Goal: Find specific page/section: Find specific page/section

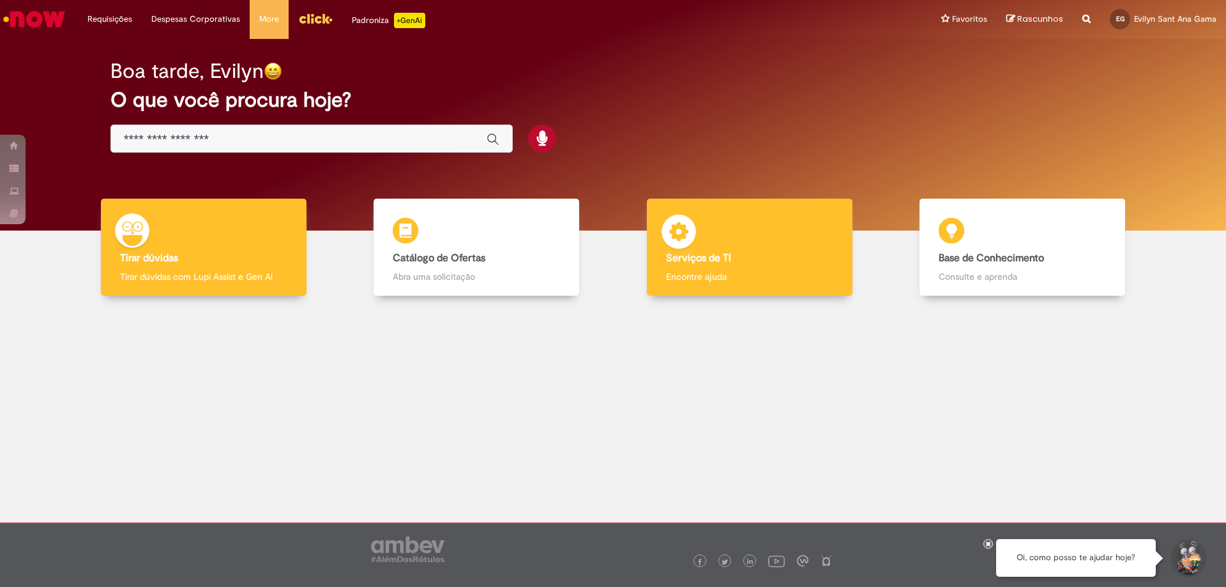
click at [699, 216] on div "Serviços de TI Serviços de TI Encontre ajuda" at bounding box center [750, 248] width 206 height 98
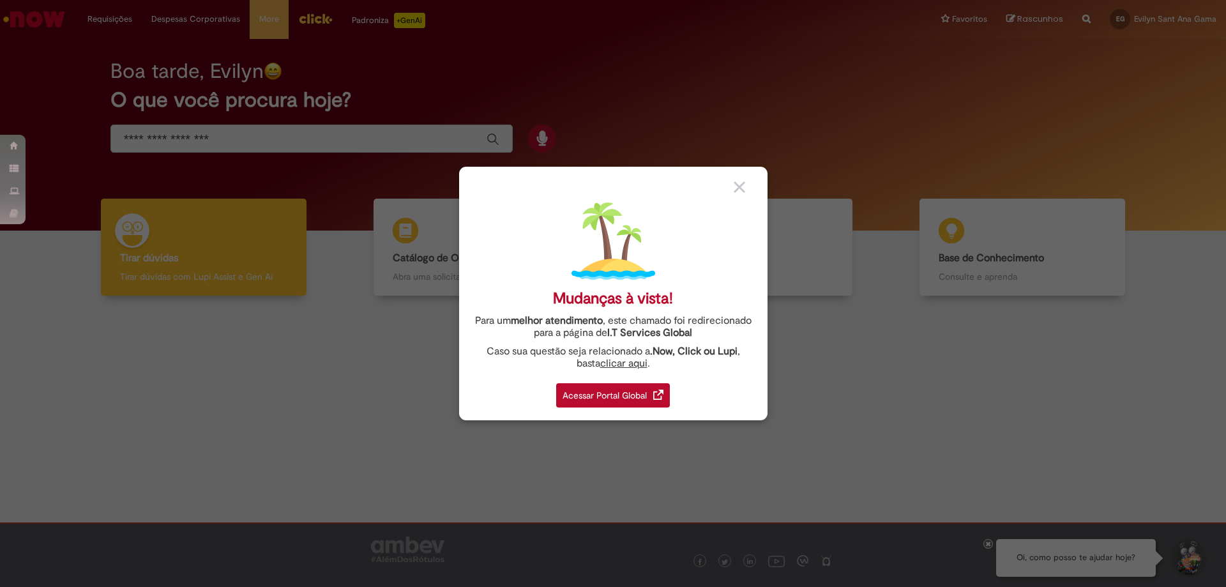
click at [586, 419] on div "Mudanças à vista! Para um melhor atendimento , este chamado foi redirecionado p…" at bounding box center [613, 293] width 308 height 253
click at [588, 413] on div "Mudanças à vista! Para um melhor atendimento , este chamado foi redirecionado p…" at bounding box center [613, 293] width 308 height 253
click at [596, 402] on div "Acessar Portal Global" at bounding box center [613, 395] width 114 height 24
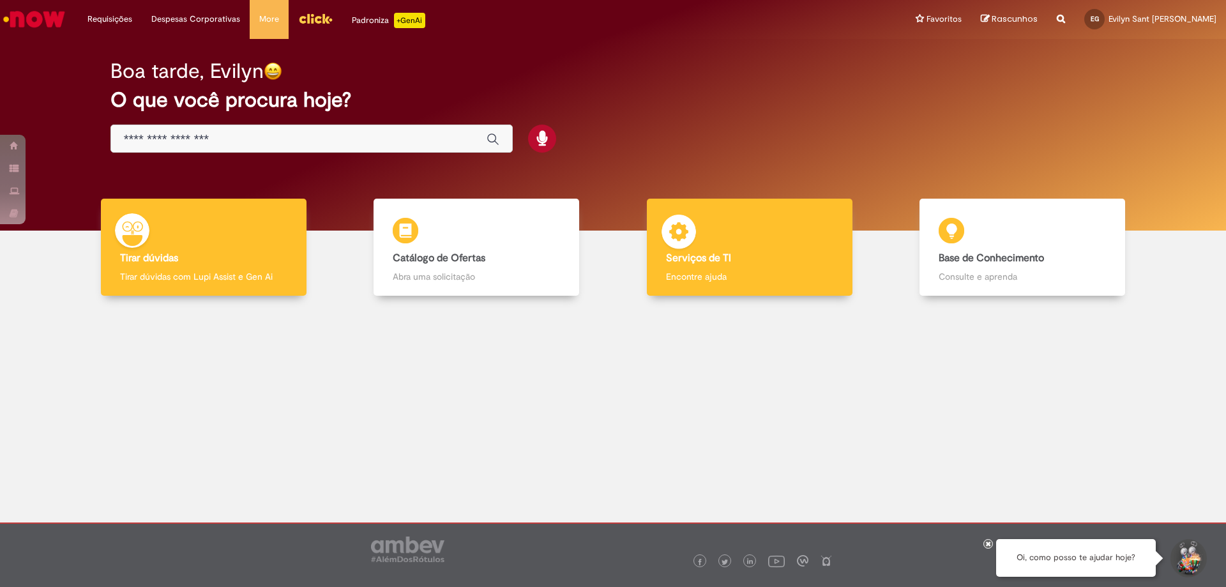
click at [828, 233] on div "Serviços de TI Serviços de TI Encontre ajuda" at bounding box center [750, 248] width 206 height 98
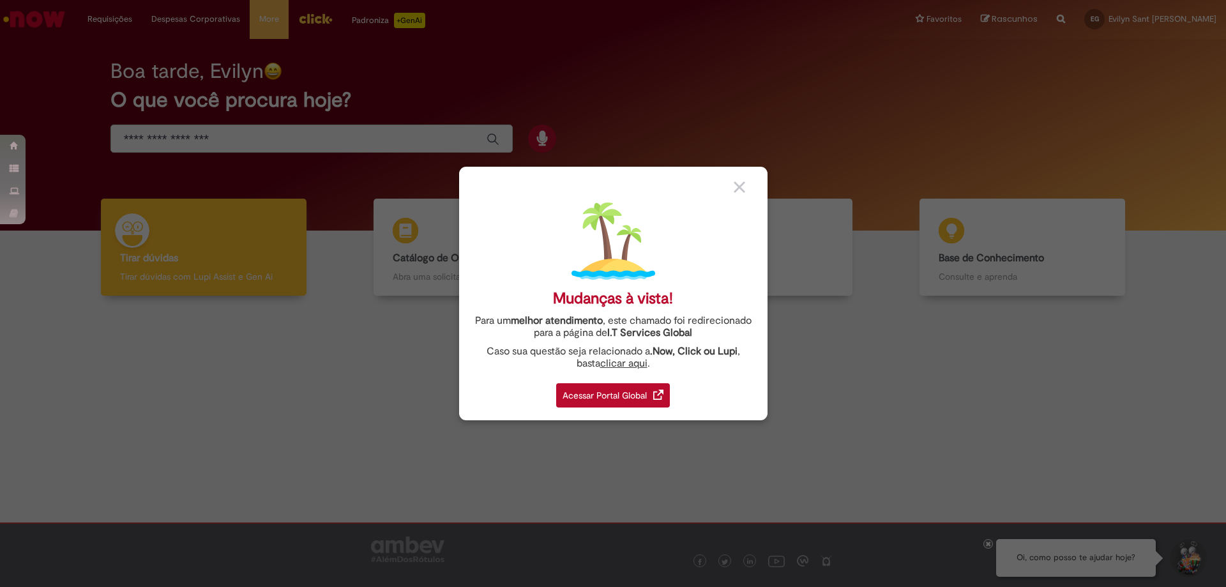
click at [626, 398] on div "Acessar Portal Global" at bounding box center [613, 395] width 114 height 24
